Goal: Information Seeking & Learning: Learn about a topic

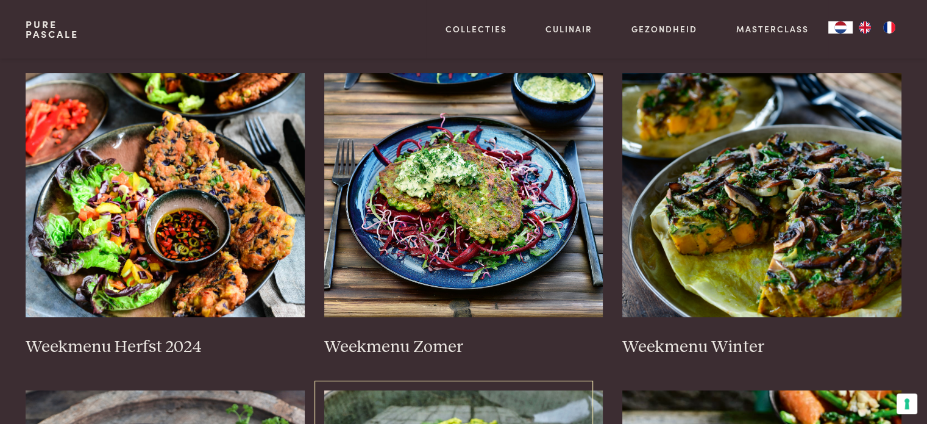
scroll to position [244, 0]
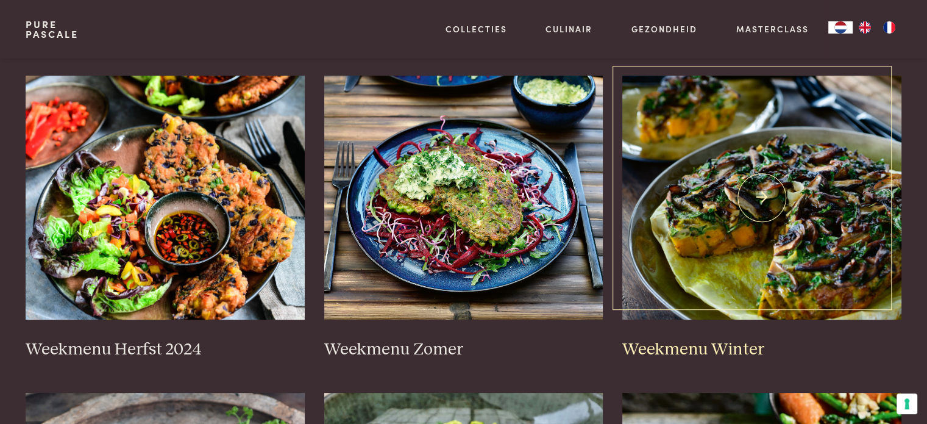
click at [796, 222] on img at bounding box center [761, 198] width 279 height 244
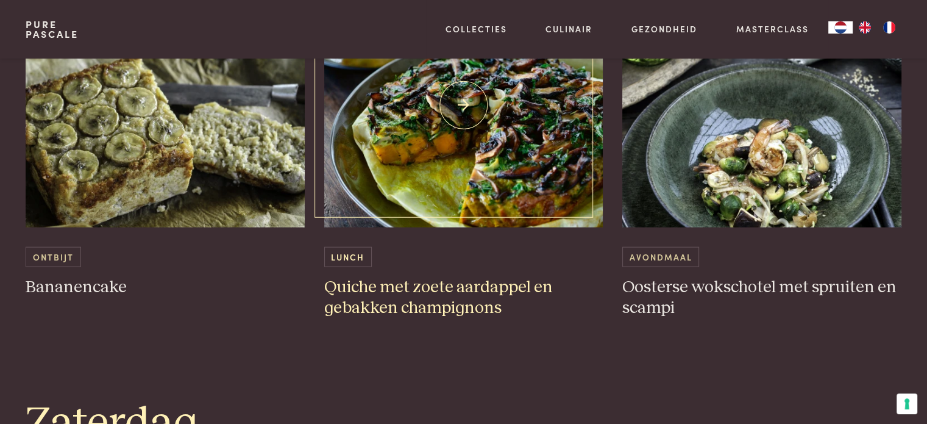
scroll to position [2682, 0]
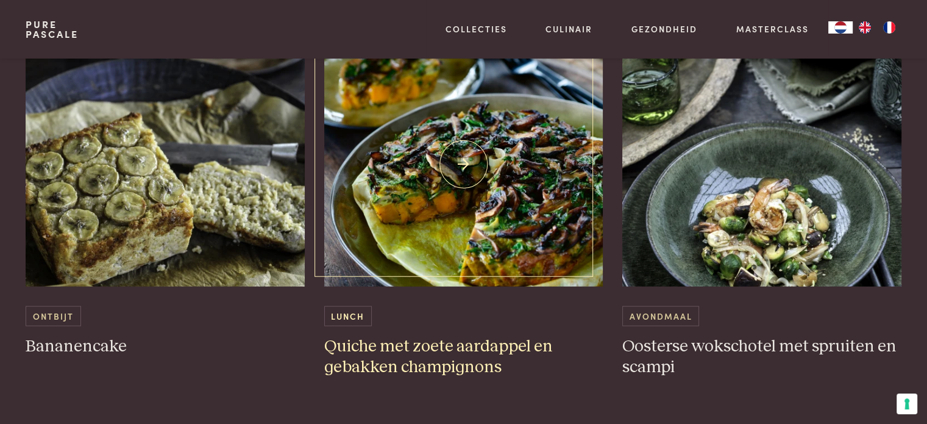
click at [517, 171] on img at bounding box center [463, 165] width 279 height 244
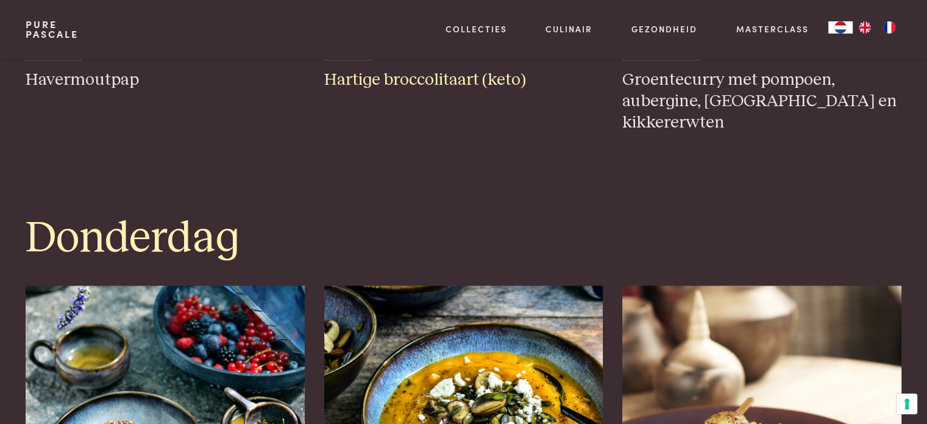
scroll to position [2133, 0]
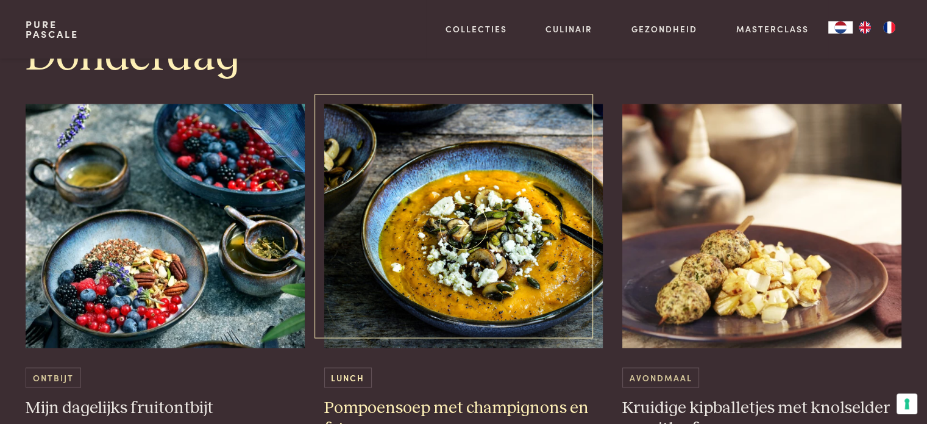
click at [460, 273] on img at bounding box center [463, 226] width 279 height 244
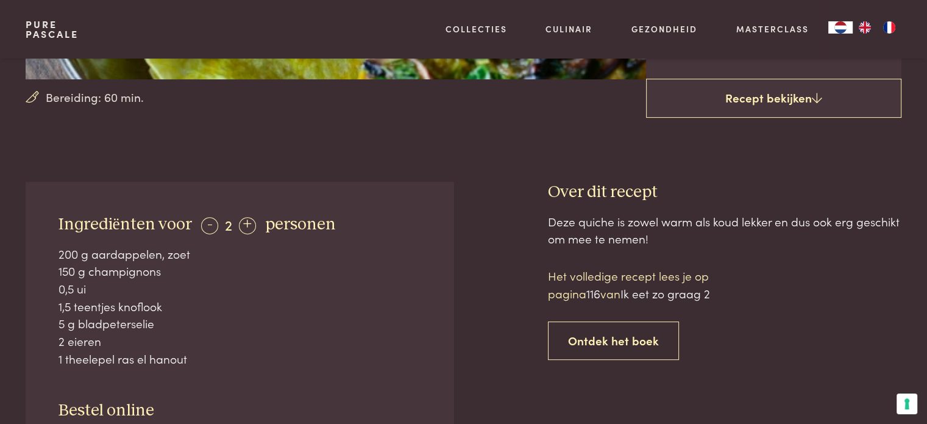
scroll to position [610, 0]
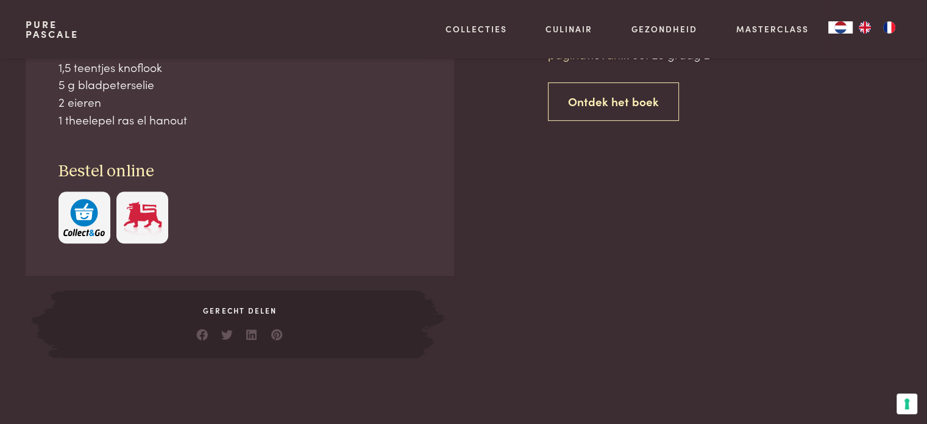
click at [78, 220] on img "button" at bounding box center [83, 217] width 41 height 37
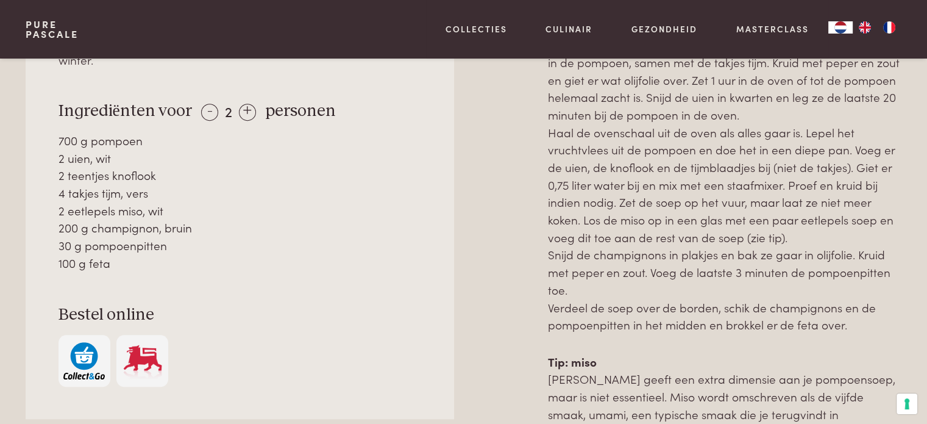
scroll to position [671, 0]
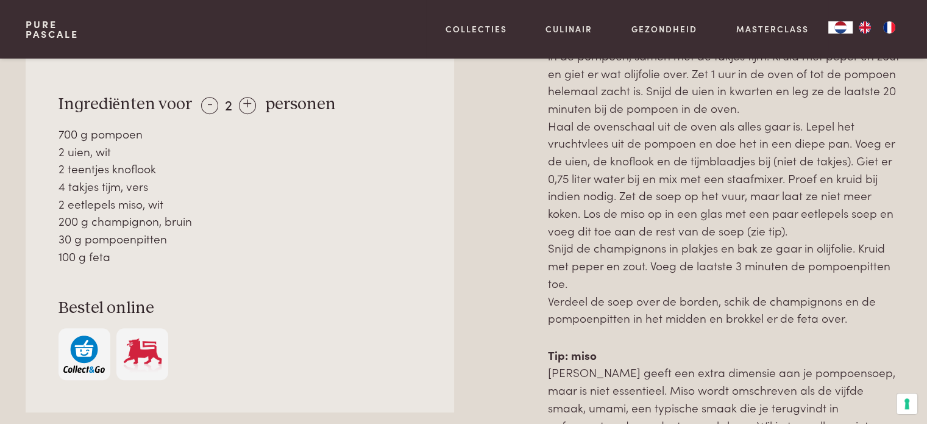
click at [90, 346] on img "button" at bounding box center [83, 353] width 41 height 37
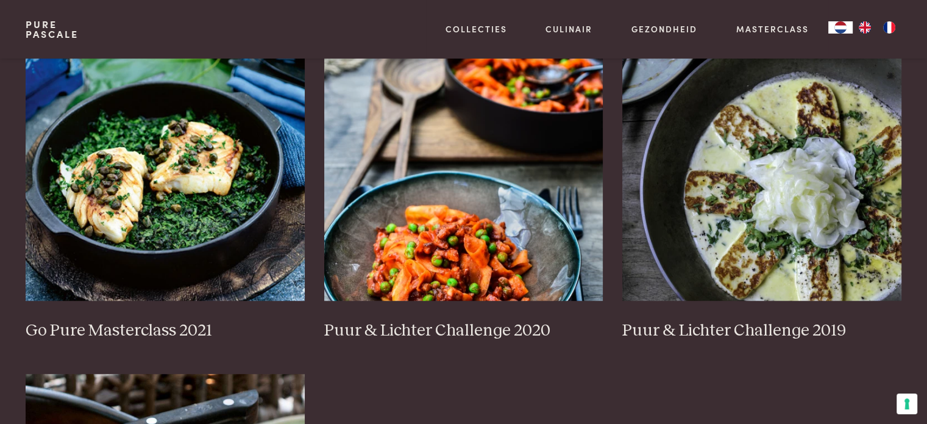
scroll to position [914, 0]
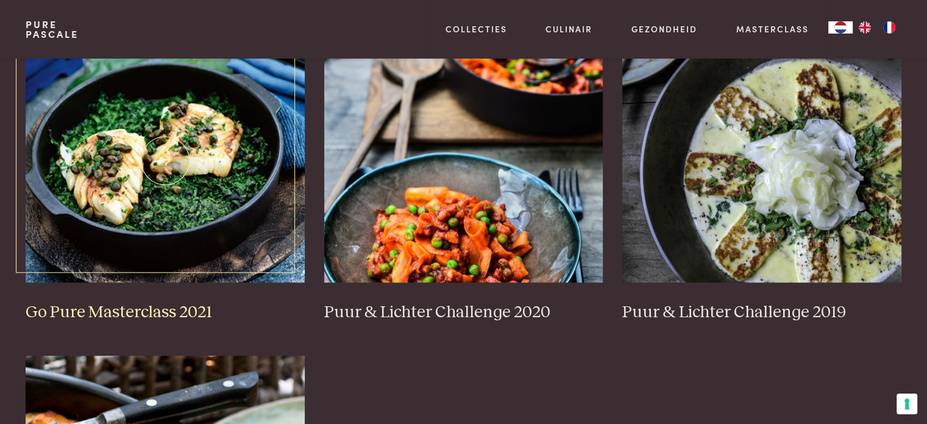
click at [238, 167] on img at bounding box center [165, 160] width 279 height 244
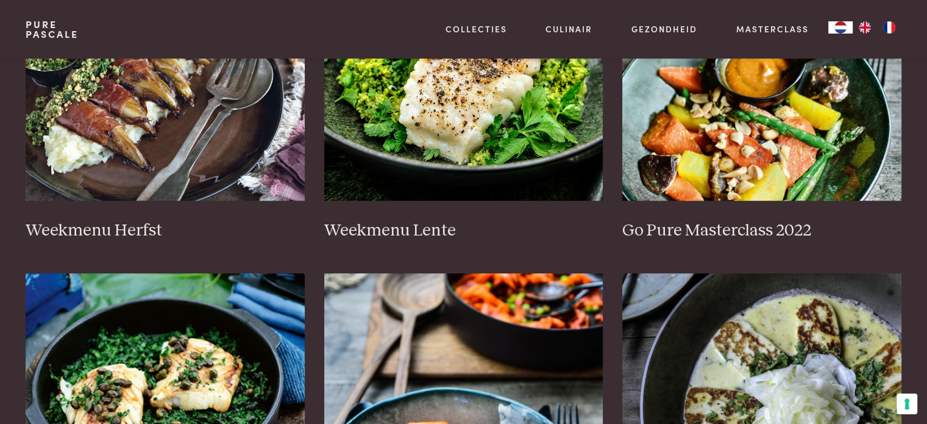
scroll to position [671, 0]
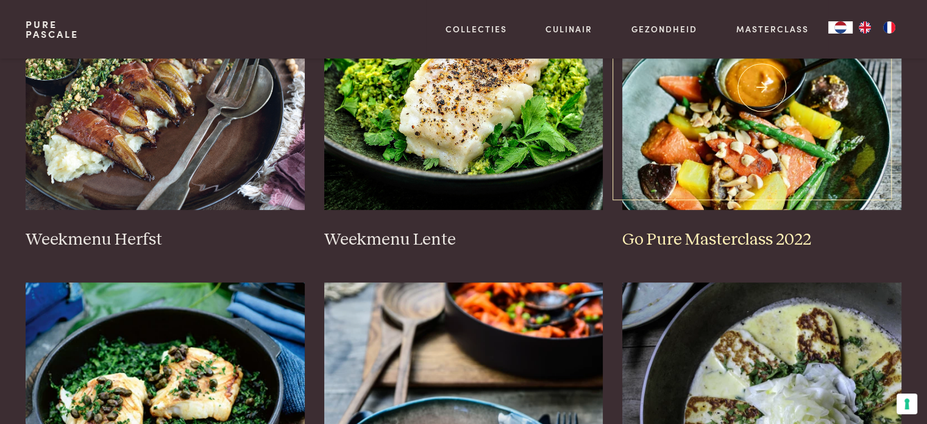
click at [714, 154] on img at bounding box center [761, 88] width 279 height 244
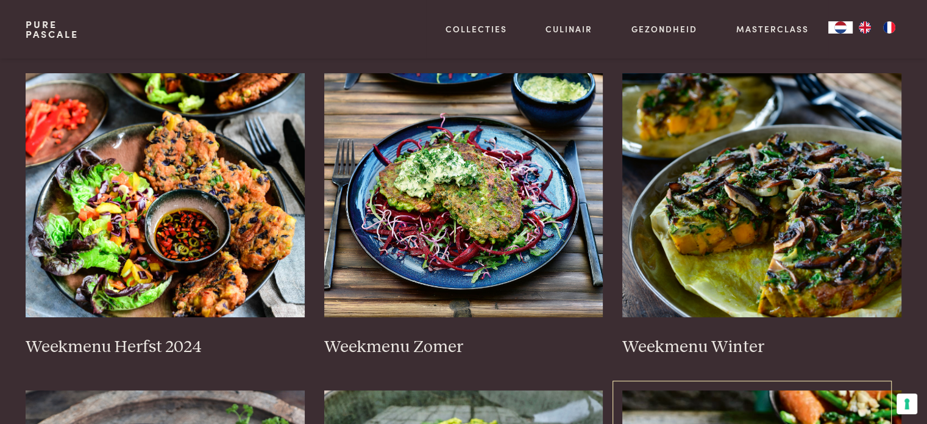
scroll to position [244, 0]
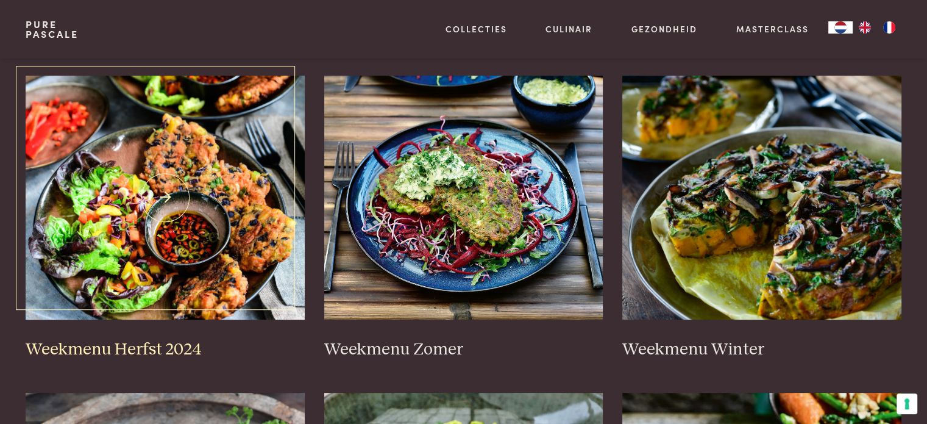
click at [215, 216] on img at bounding box center [165, 198] width 279 height 244
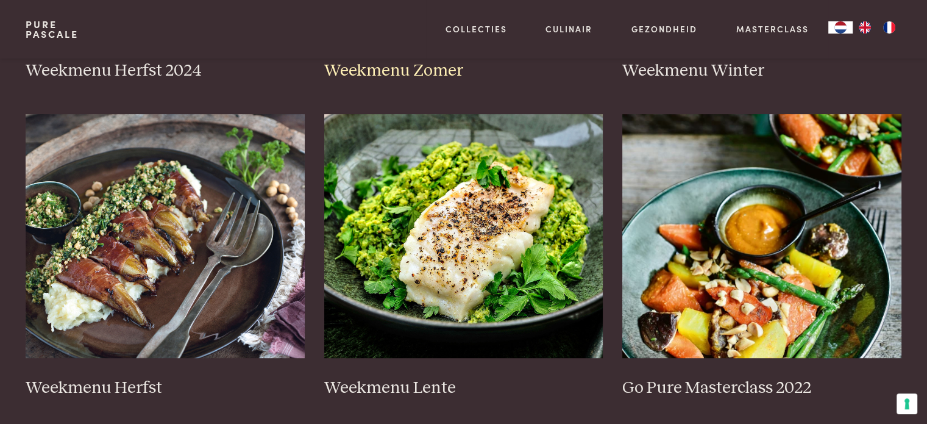
scroll to position [549, 0]
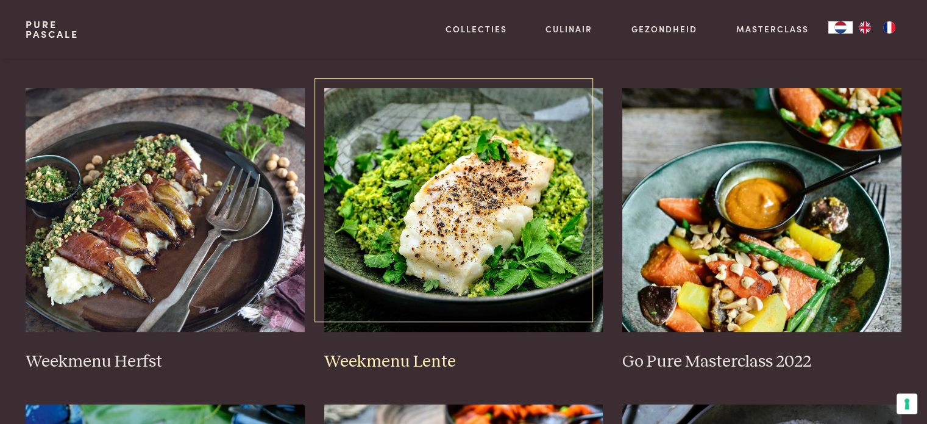
click at [530, 221] on img at bounding box center [463, 210] width 279 height 244
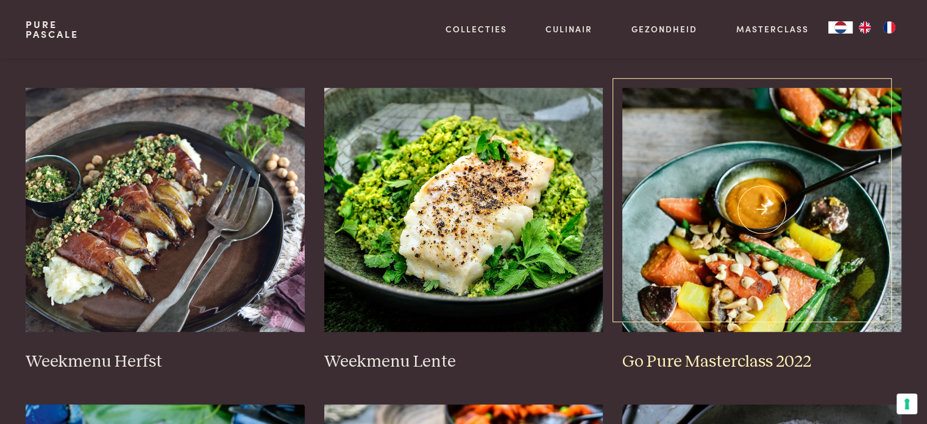
click at [758, 242] on img at bounding box center [761, 210] width 279 height 244
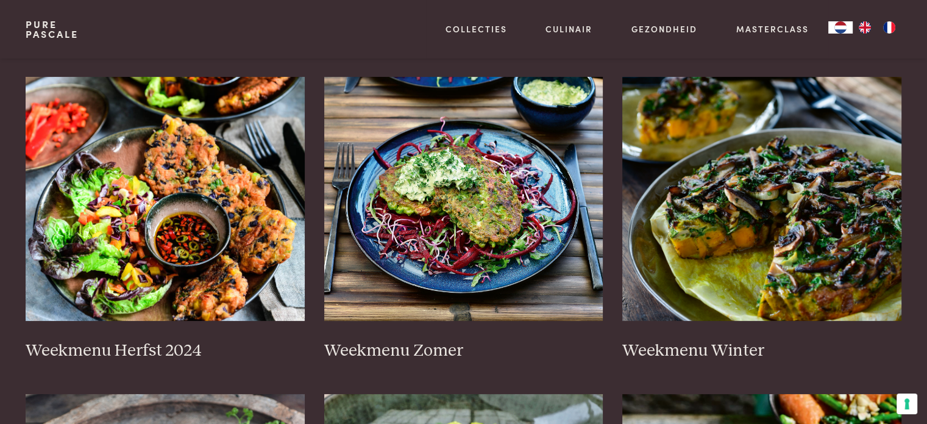
scroll to position [183, 0]
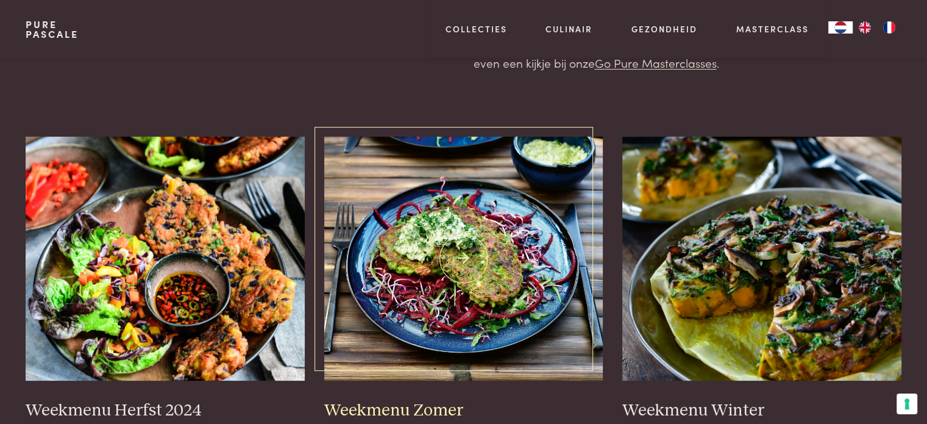
click at [524, 243] on img at bounding box center [463, 259] width 279 height 244
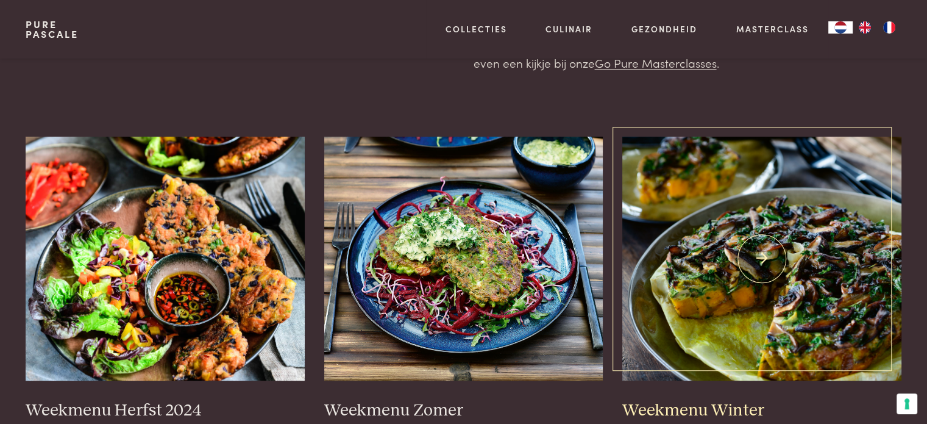
click at [725, 248] on img at bounding box center [761, 259] width 279 height 244
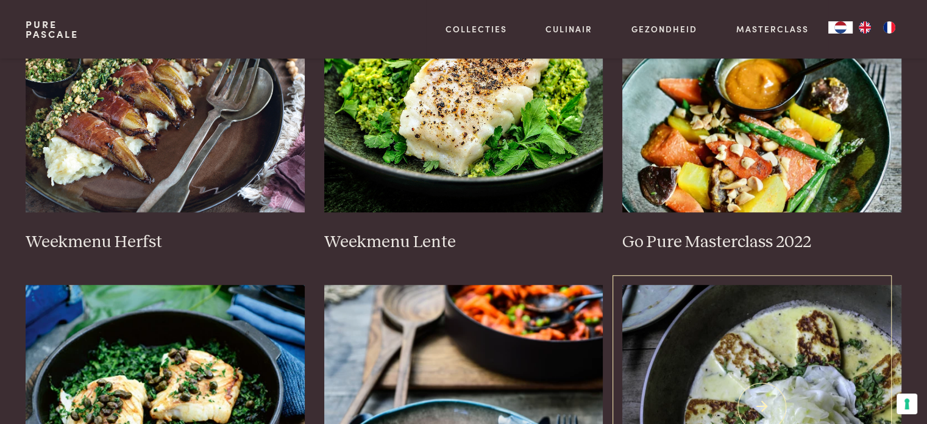
scroll to position [853, 0]
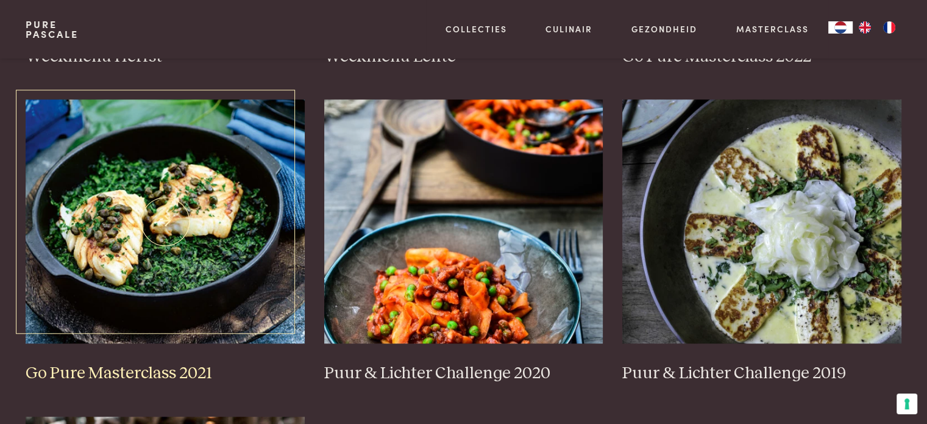
click at [245, 260] on img at bounding box center [165, 221] width 279 height 244
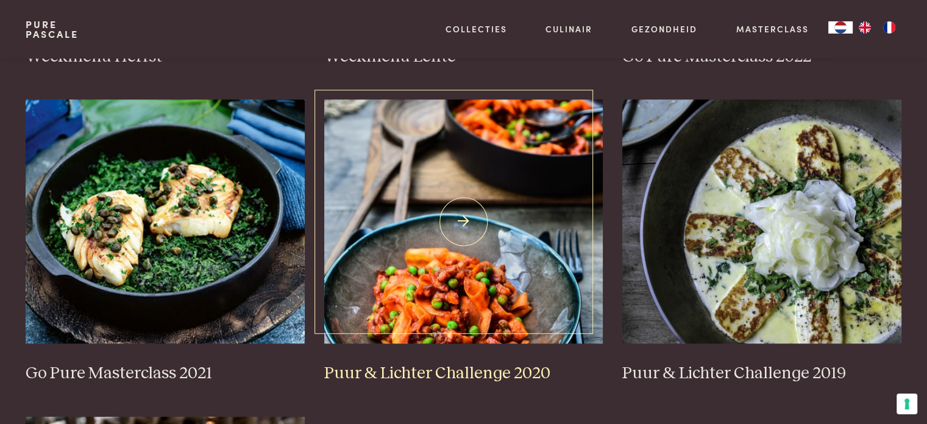
click at [514, 285] on img at bounding box center [463, 221] width 279 height 244
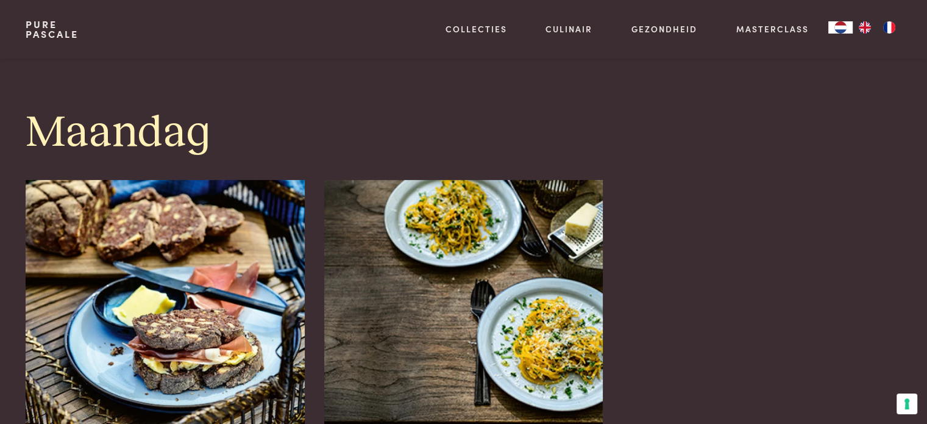
scroll to position [731, 0]
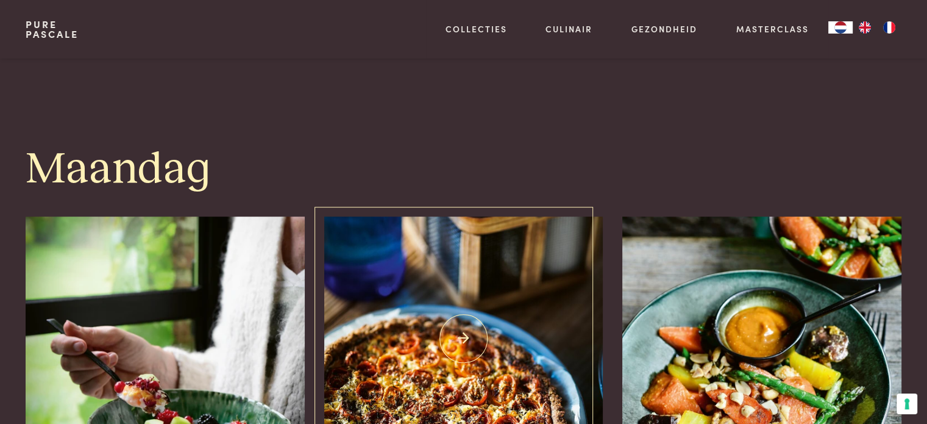
scroll to position [792, 0]
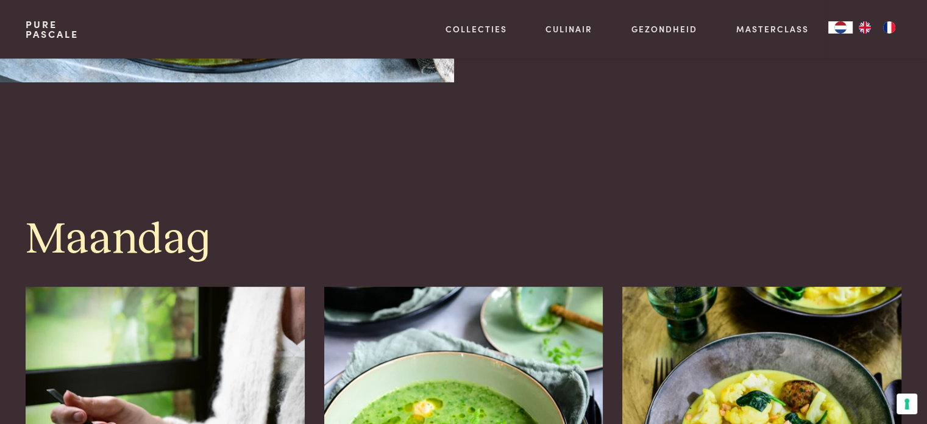
scroll to position [671, 0]
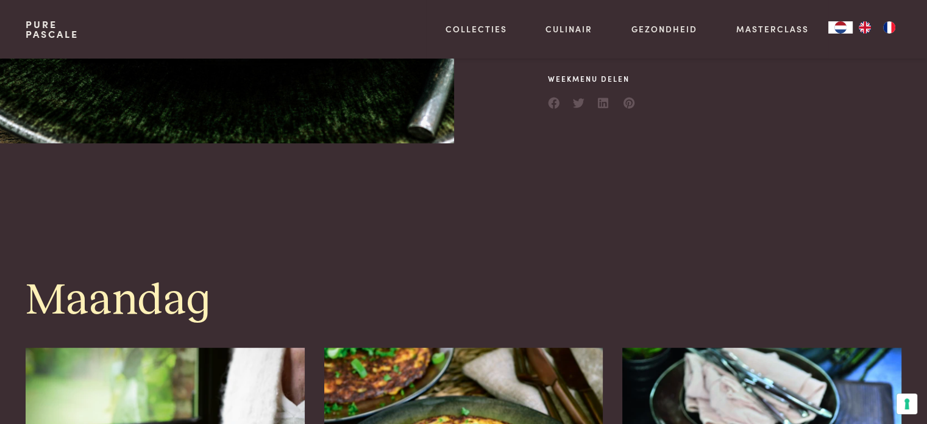
scroll to position [731, 0]
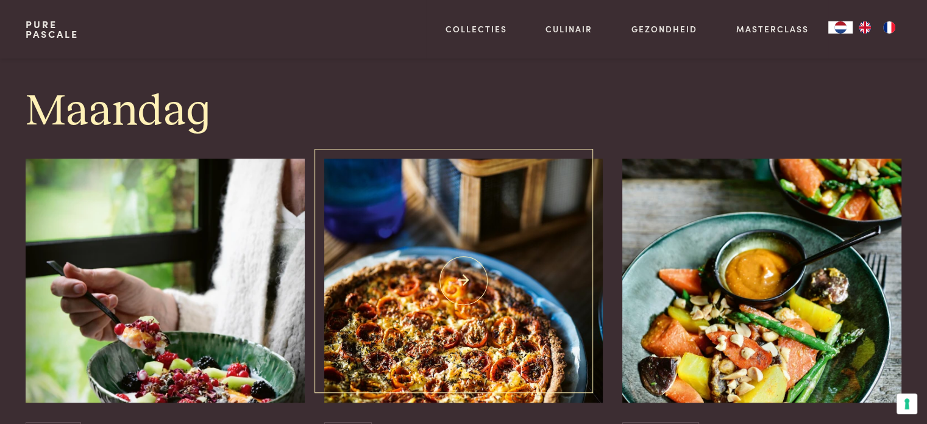
scroll to position [671, 0]
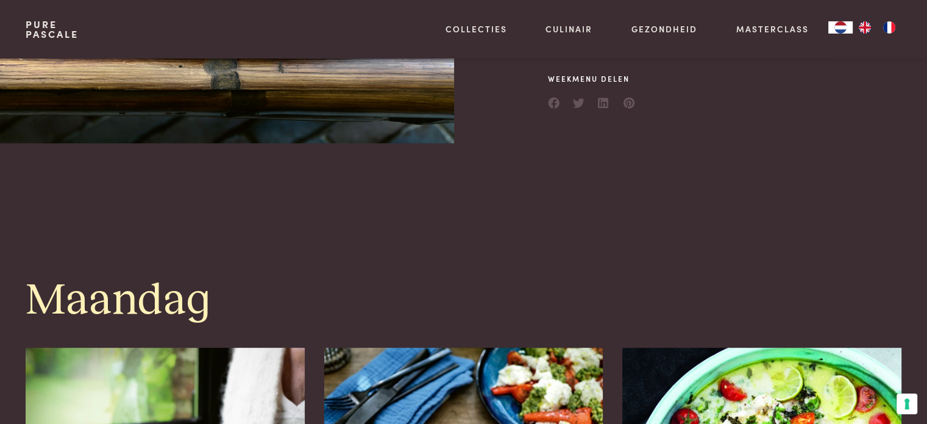
scroll to position [671, 0]
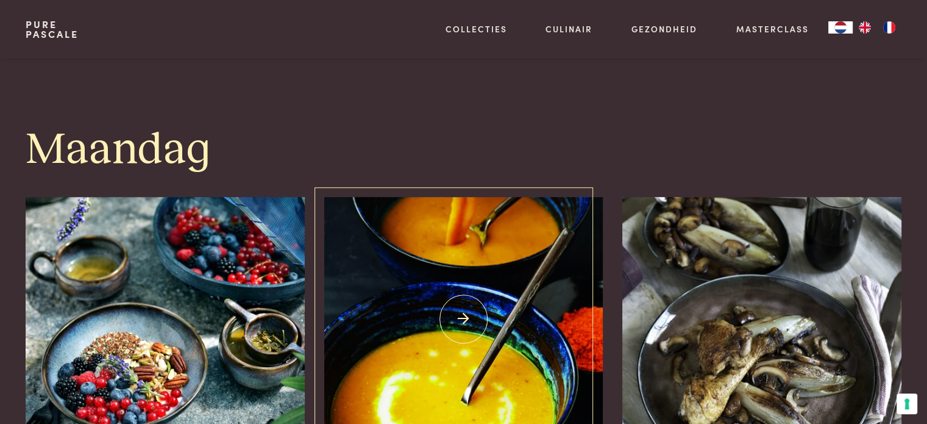
scroll to position [731, 0]
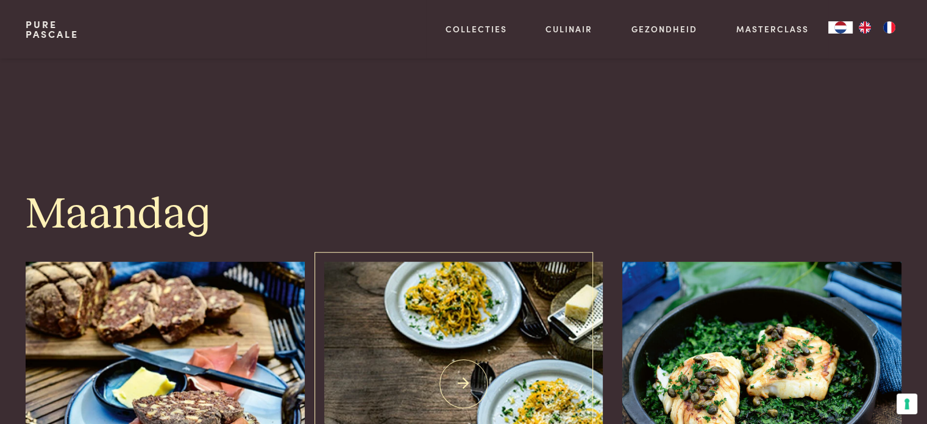
scroll to position [671, 0]
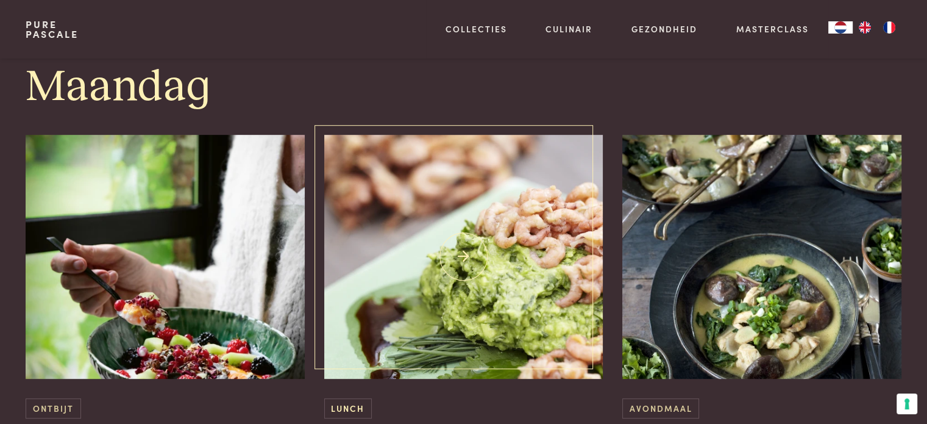
scroll to position [610, 0]
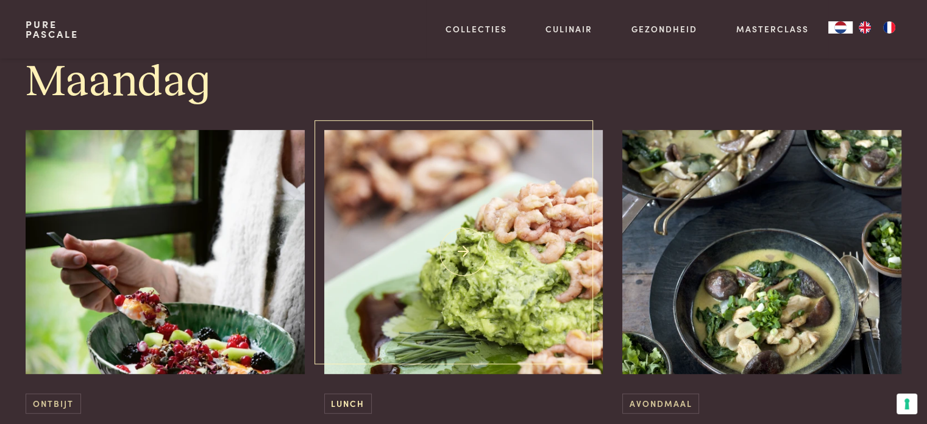
click at [569, 288] on img at bounding box center [463, 252] width 279 height 244
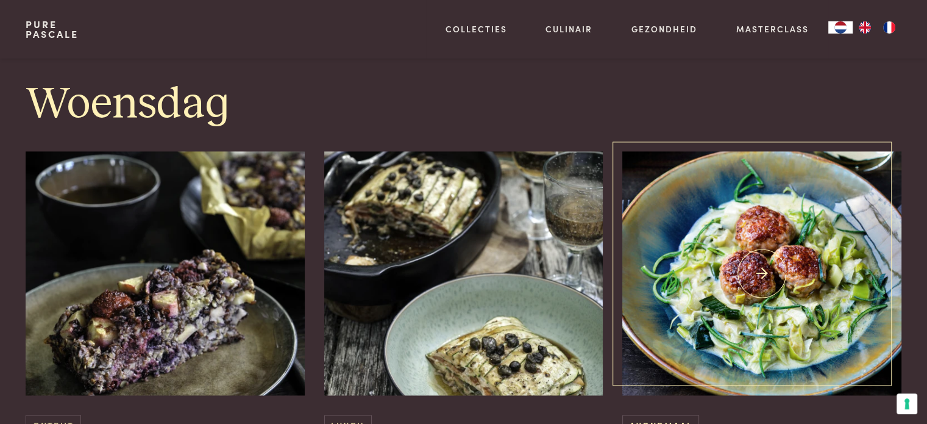
scroll to position [1585, 0]
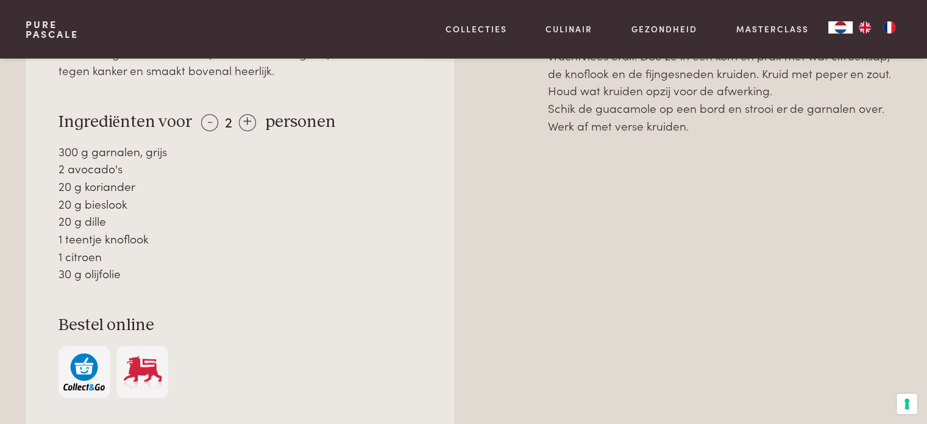
scroll to position [731, 0]
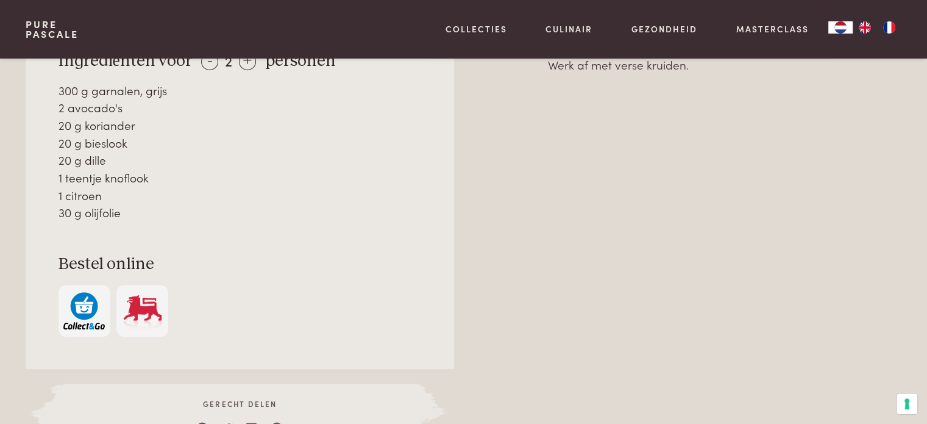
click at [83, 307] on img "button" at bounding box center [83, 310] width 41 height 37
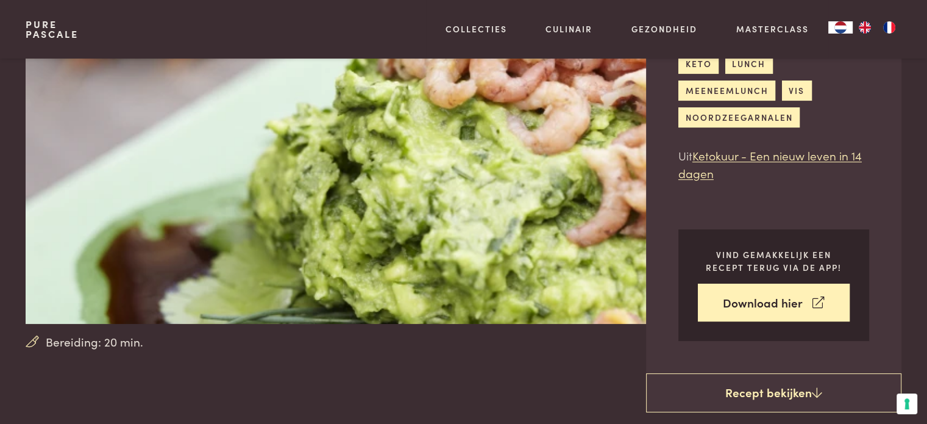
scroll to position [61, 0]
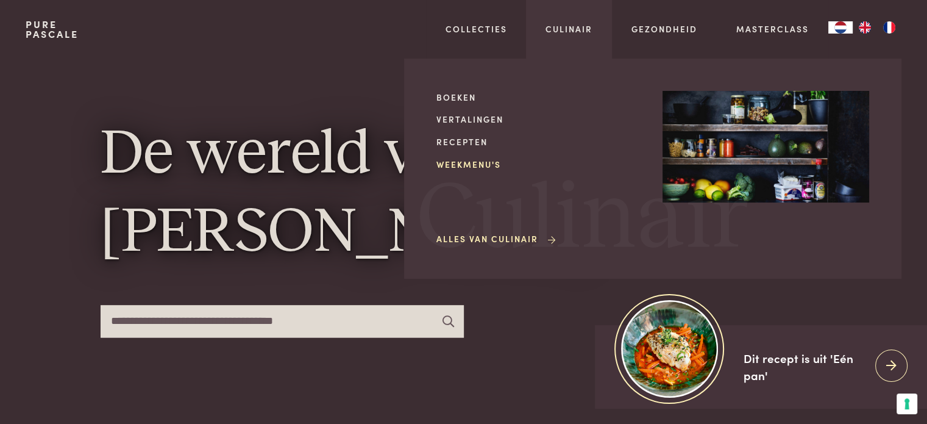
click at [495, 159] on link "Weekmenu's" at bounding box center [539, 164] width 207 height 13
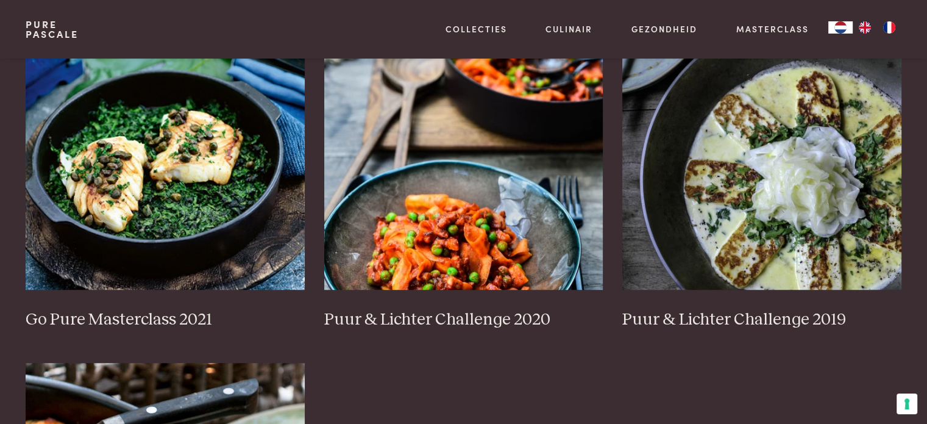
scroll to position [914, 0]
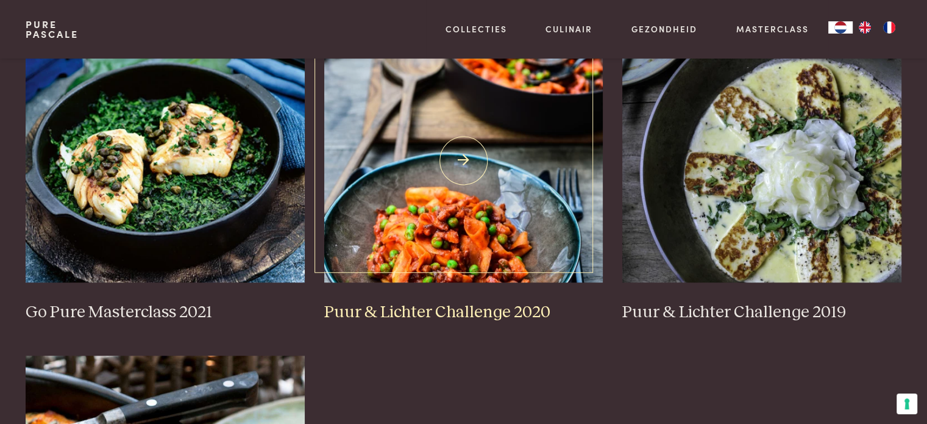
click at [491, 232] on img at bounding box center [463, 160] width 279 height 244
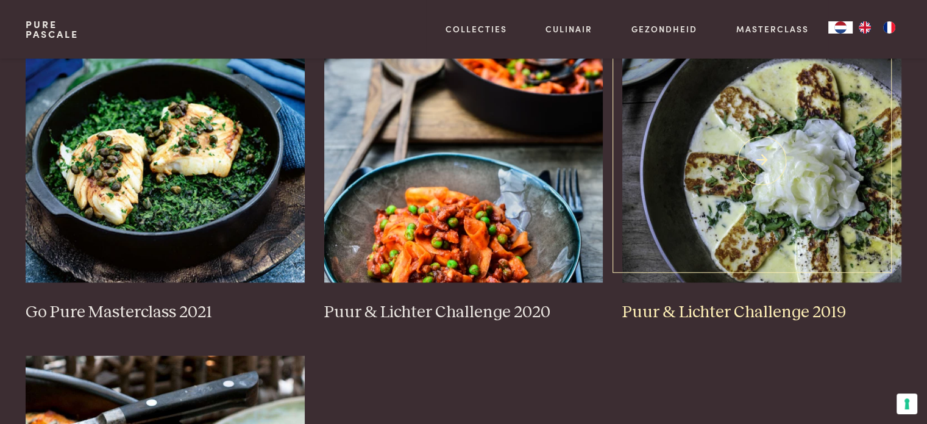
click at [733, 190] on img at bounding box center [761, 160] width 279 height 244
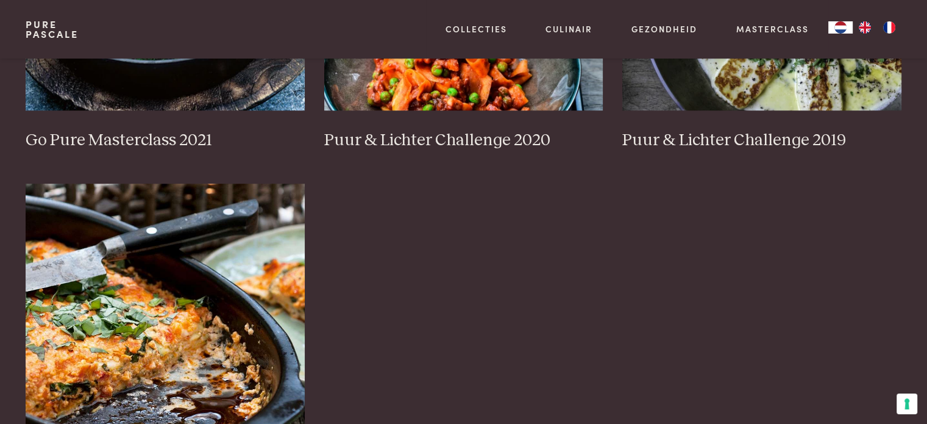
scroll to position [1097, 0]
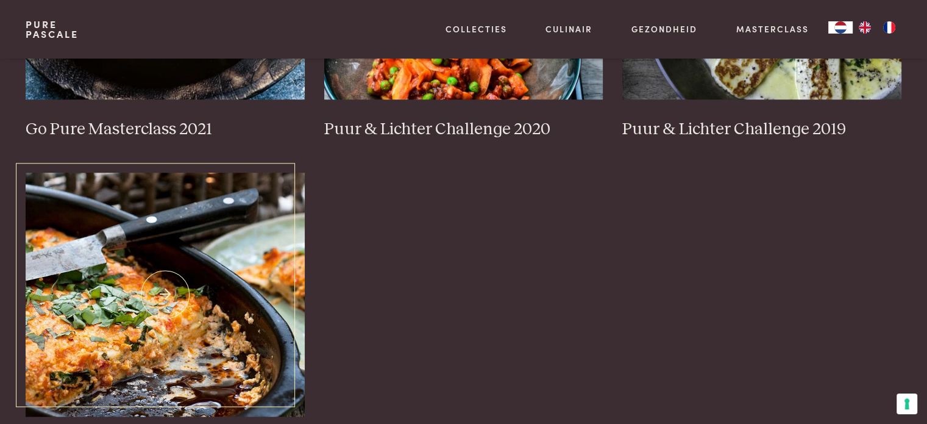
click at [260, 282] on img at bounding box center [165, 295] width 279 height 244
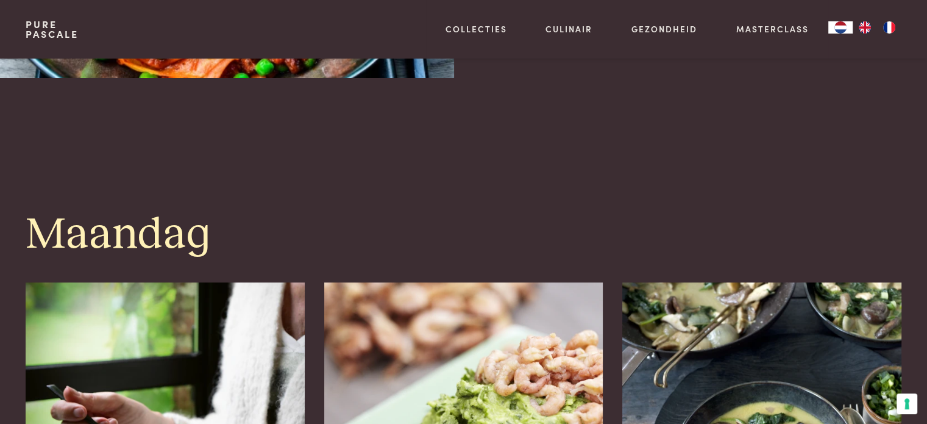
scroll to position [610, 0]
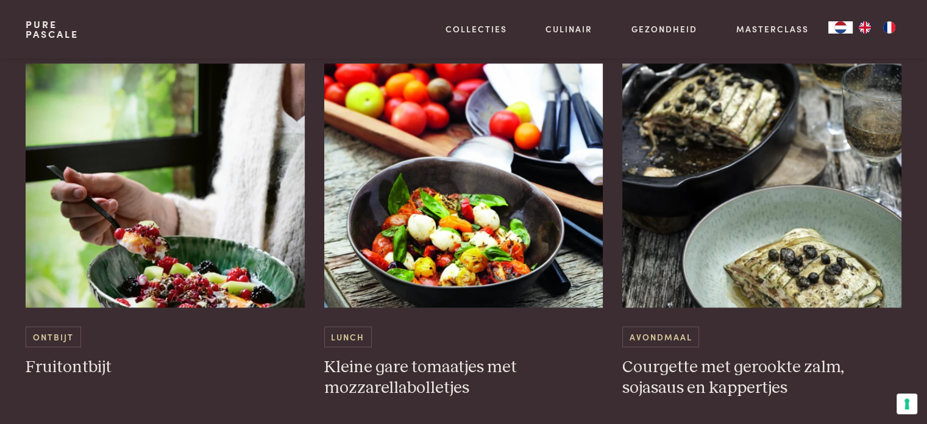
scroll to position [1219, 0]
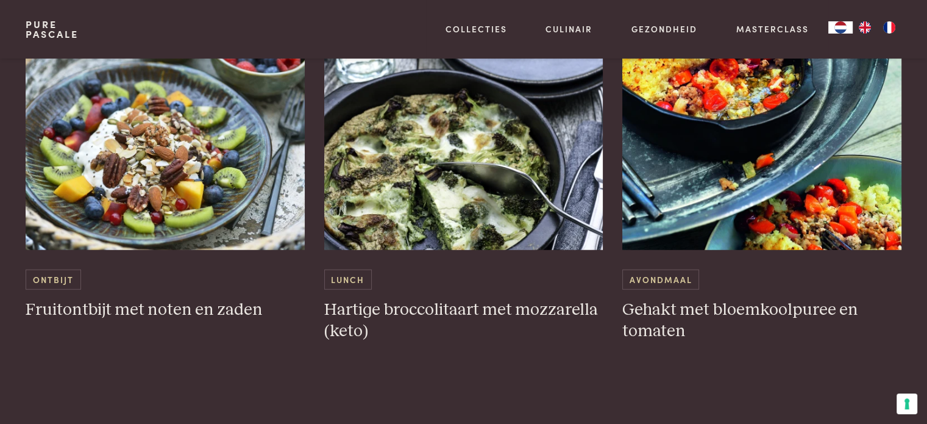
scroll to position [3109, 0]
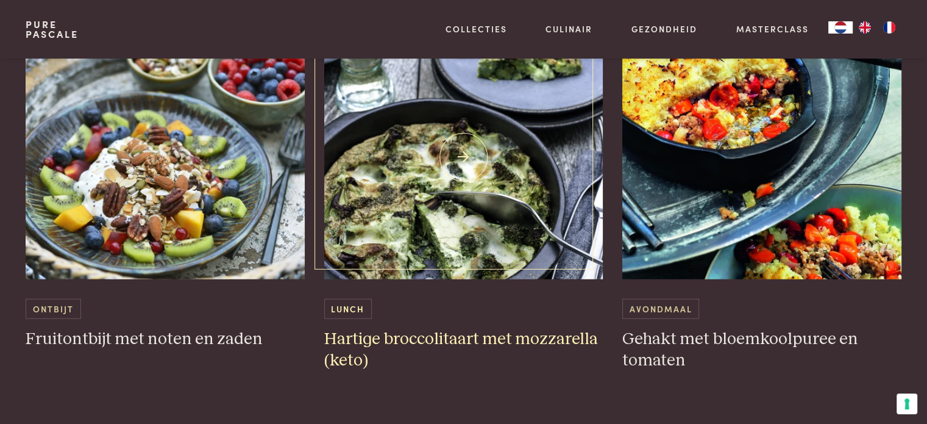
click at [481, 332] on h3 "Hartige broccolitaart met mozzarella (keto)" at bounding box center [463, 350] width 279 height 42
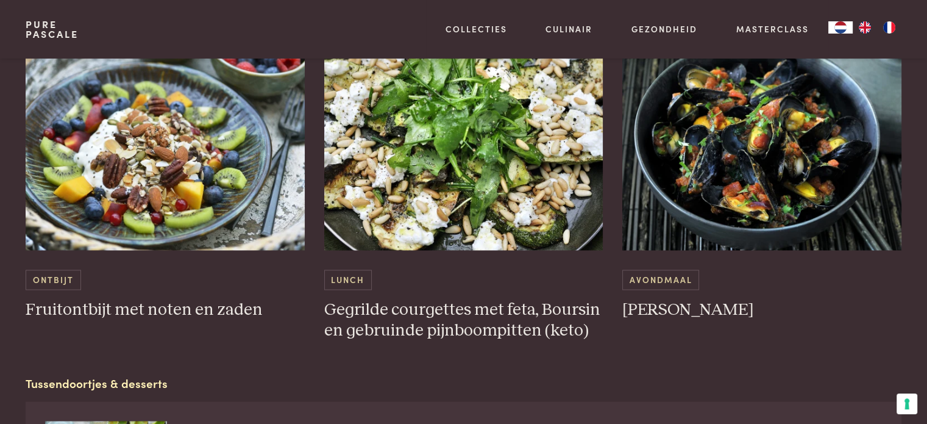
scroll to position [1951, 0]
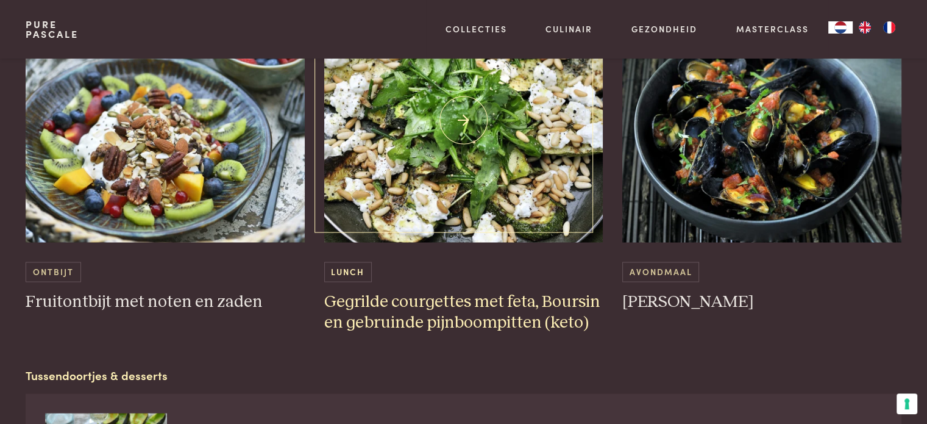
click at [471, 205] on img at bounding box center [463, 120] width 279 height 244
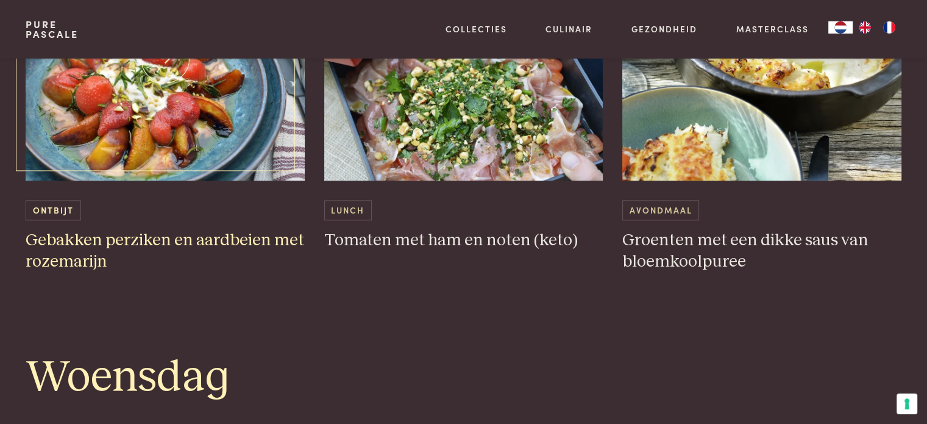
scroll to position [1524, 0]
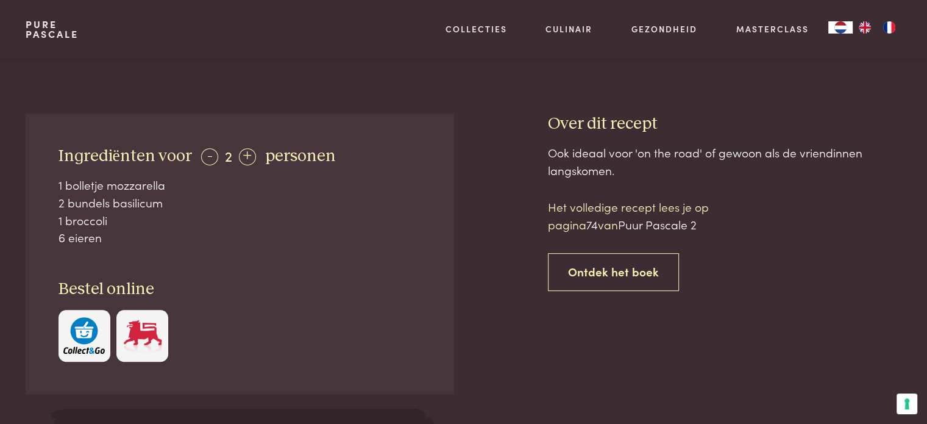
scroll to position [610, 0]
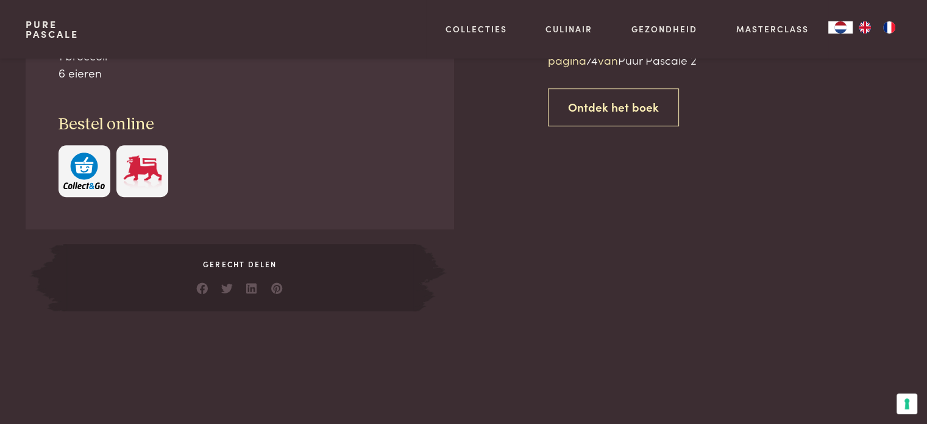
click at [76, 171] on img "button" at bounding box center [83, 170] width 41 height 37
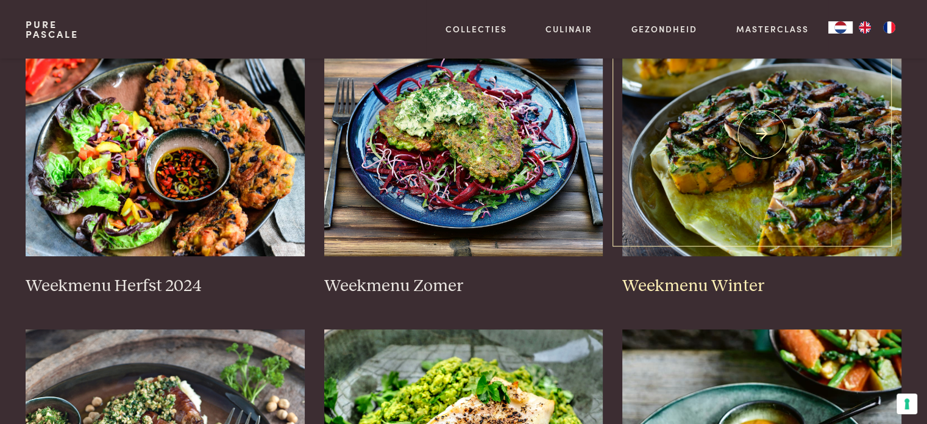
scroll to position [305, 0]
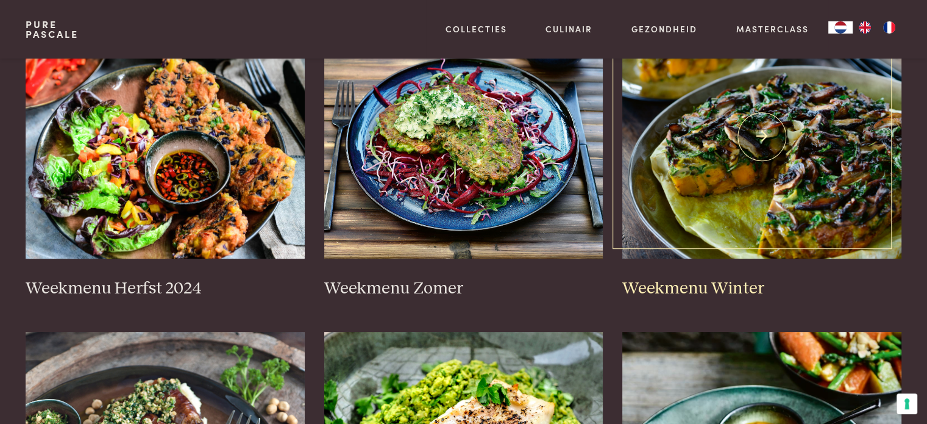
click at [739, 188] on img at bounding box center [761, 137] width 279 height 244
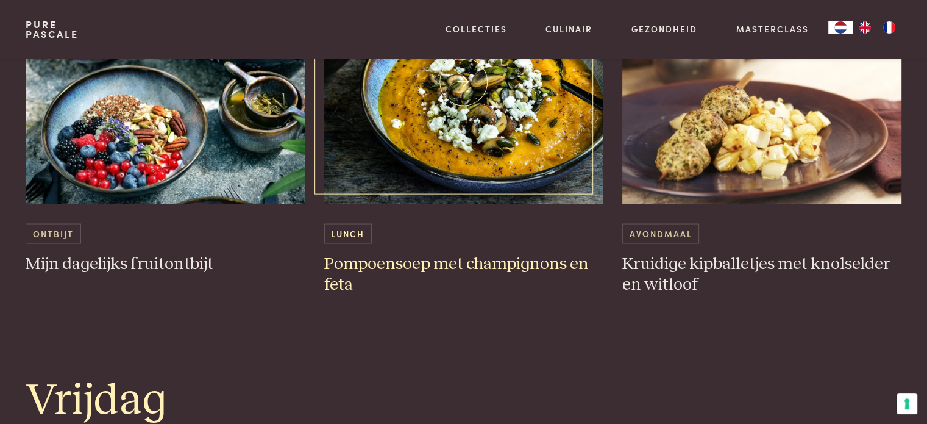
scroll to position [2133, 0]
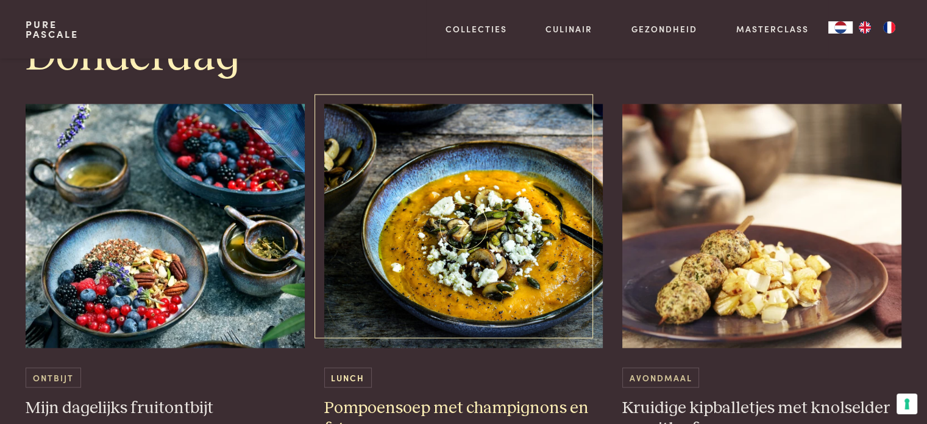
click at [471, 204] on img at bounding box center [463, 226] width 279 height 244
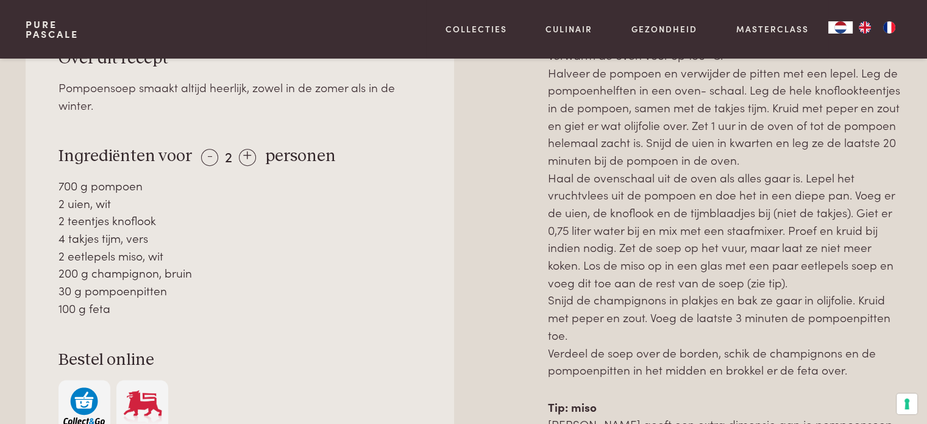
scroll to position [853, 0]
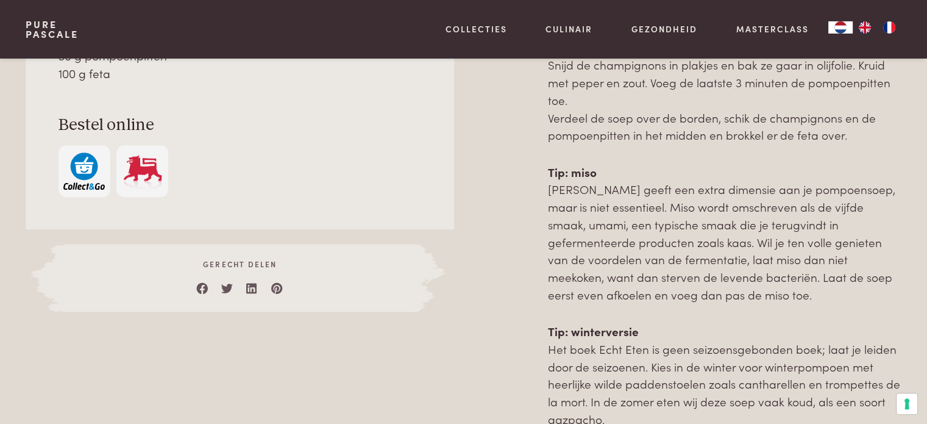
click at [71, 174] on img "button" at bounding box center [83, 170] width 41 height 37
